Goal: Check status: Check status

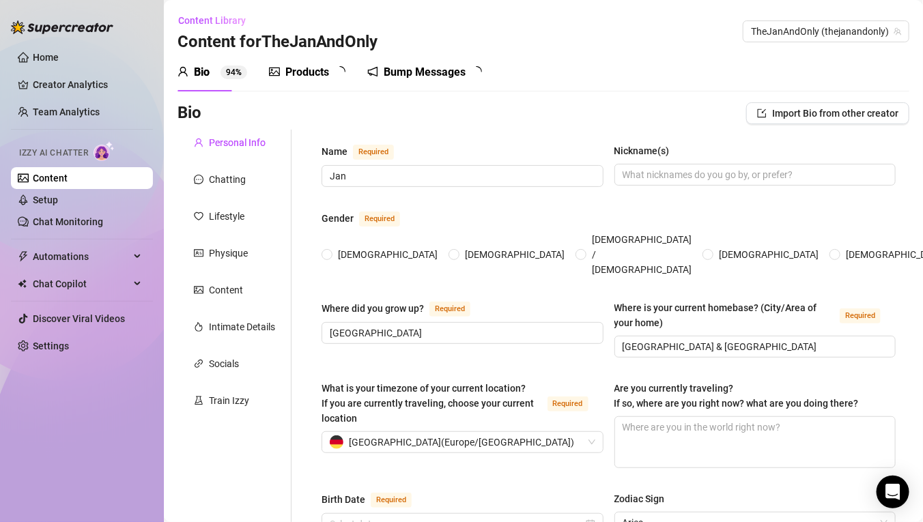
radio input "true"
type input "[DATE]"
click at [87, 107] on link "Team Analytics" at bounding box center [66, 112] width 67 height 11
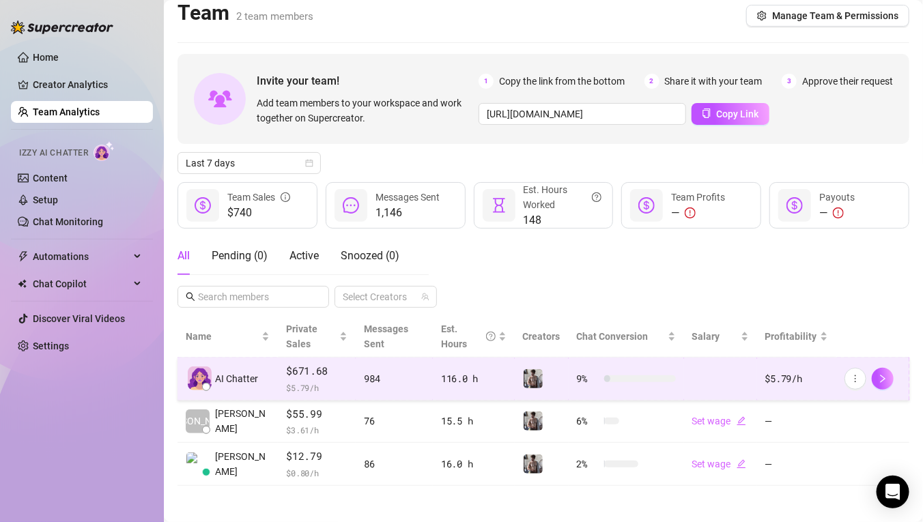
scroll to position [10, 0]
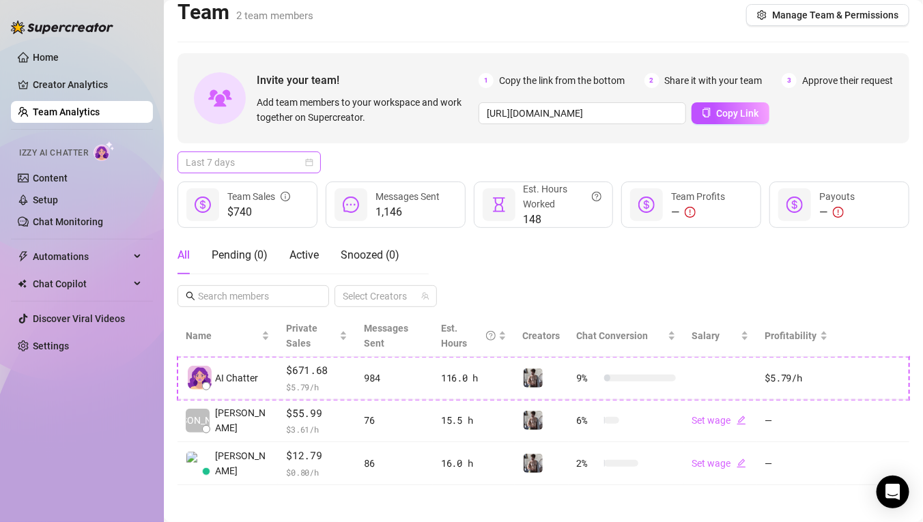
click at [272, 163] on span "Last 7 days" at bounding box center [249, 162] width 127 height 20
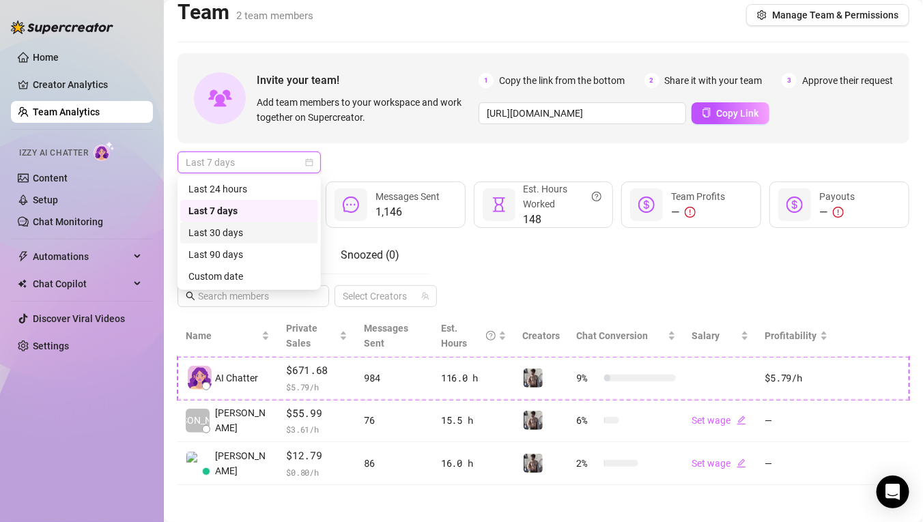
click at [261, 235] on div "Last 30 days" at bounding box center [249, 232] width 122 height 15
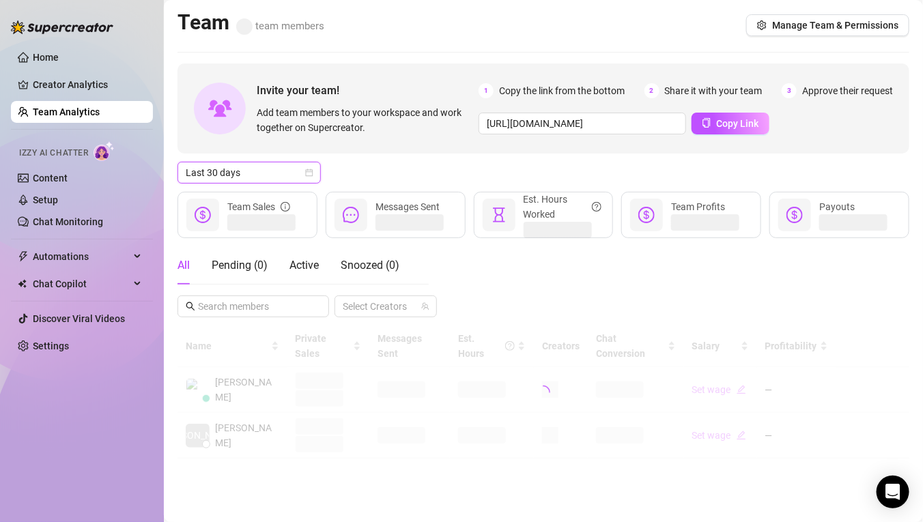
scroll to position [0, 0]
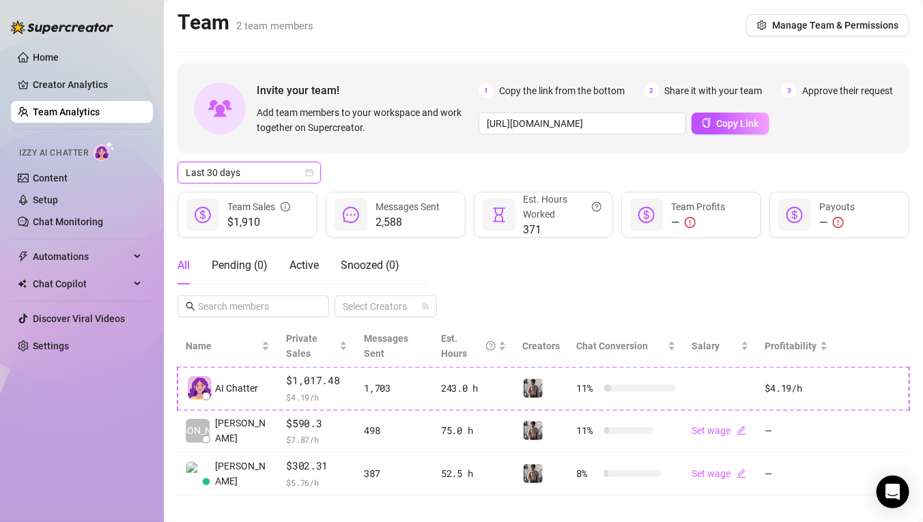
click at [309, 176] on span "Last 30 days" at bounding box center [249, 173] width 127 height 20
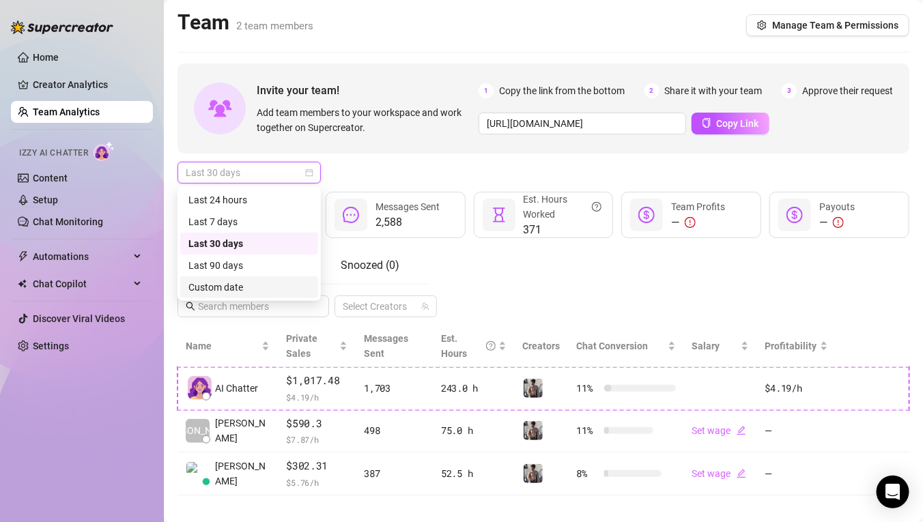
click at [248, 279] on div "Custom date" at bounding box center [249, 288] width 138 height 22
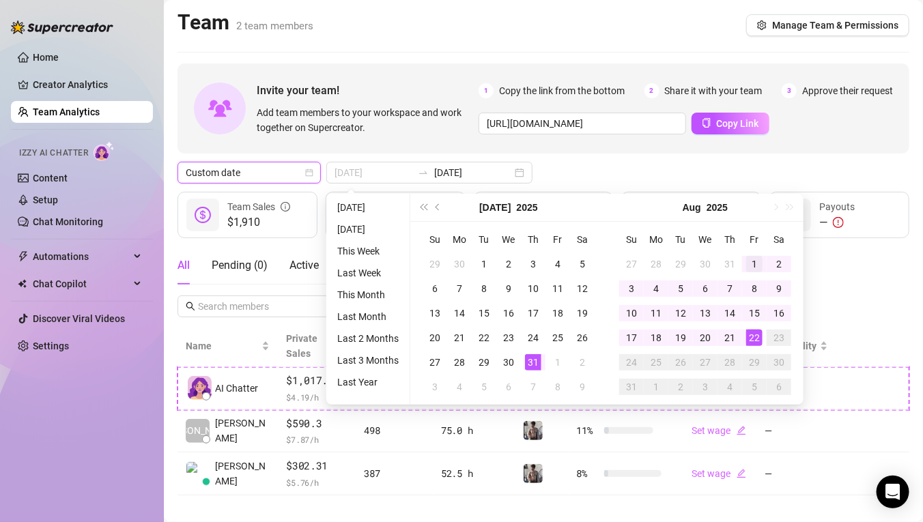
type input "[DATE]"
click at [755, 262] on div "1" at bounding box center [754, 264] width 16 height 16
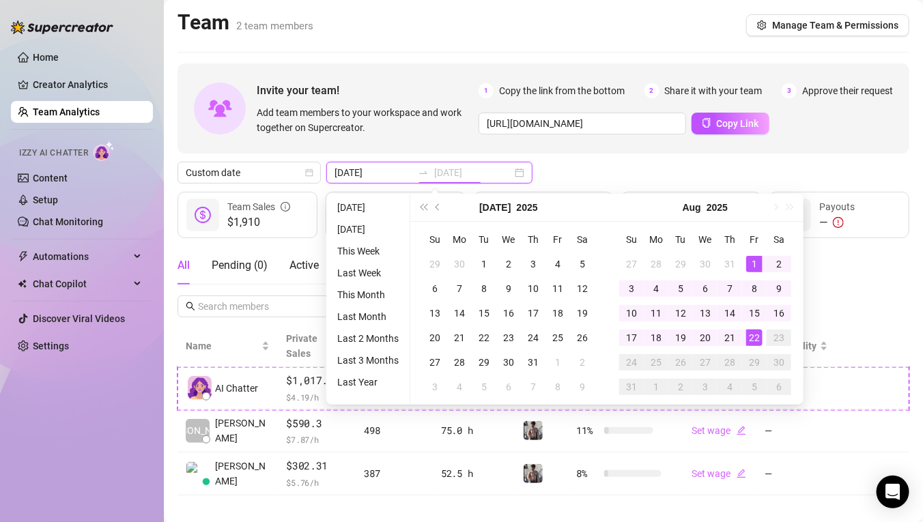
type input "[DATE]"
click at [757, 338] on div "22" at bounding box center [754, 338] width 16 height 16
